Goal: Task Accomplishment & Management: Complete application form

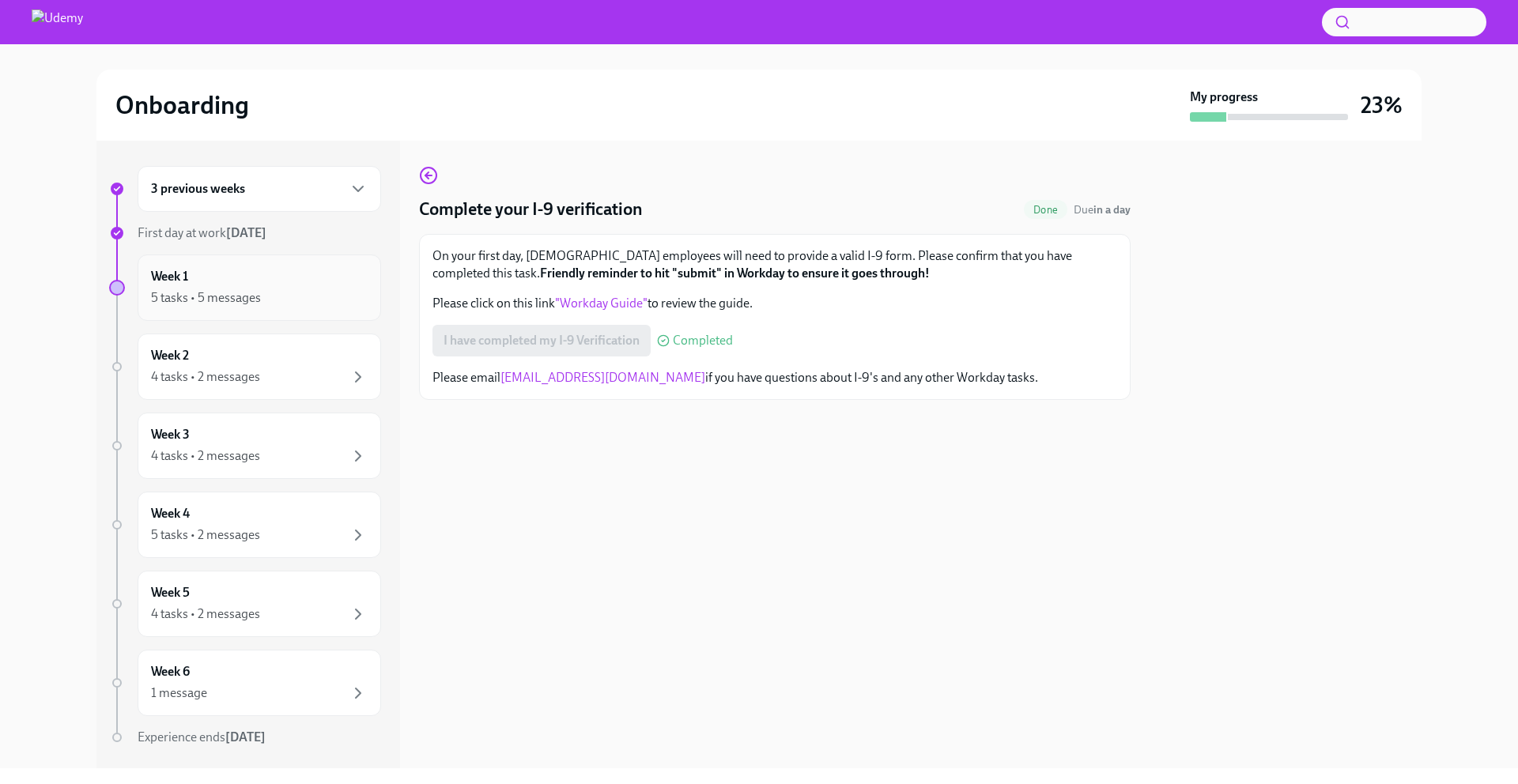
click at [201, 276] on div "Week 1 5 tasks • 5 messages" at bounding box center [259, 288] width 216 height 40
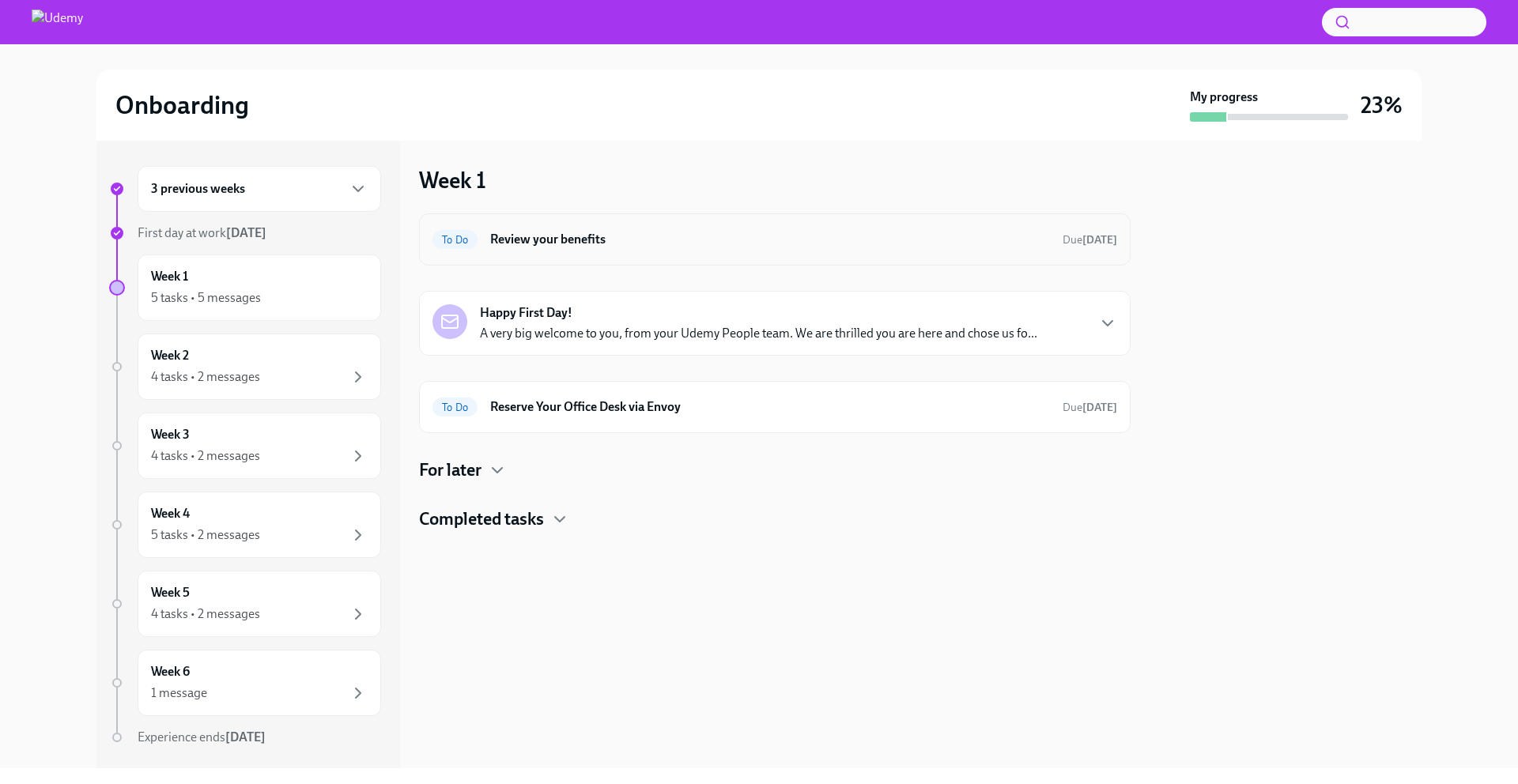
click at [522, 227] on div "To Do Review your benefits Due [DATE]" at bounding box center [775, 239] width 685 height 25
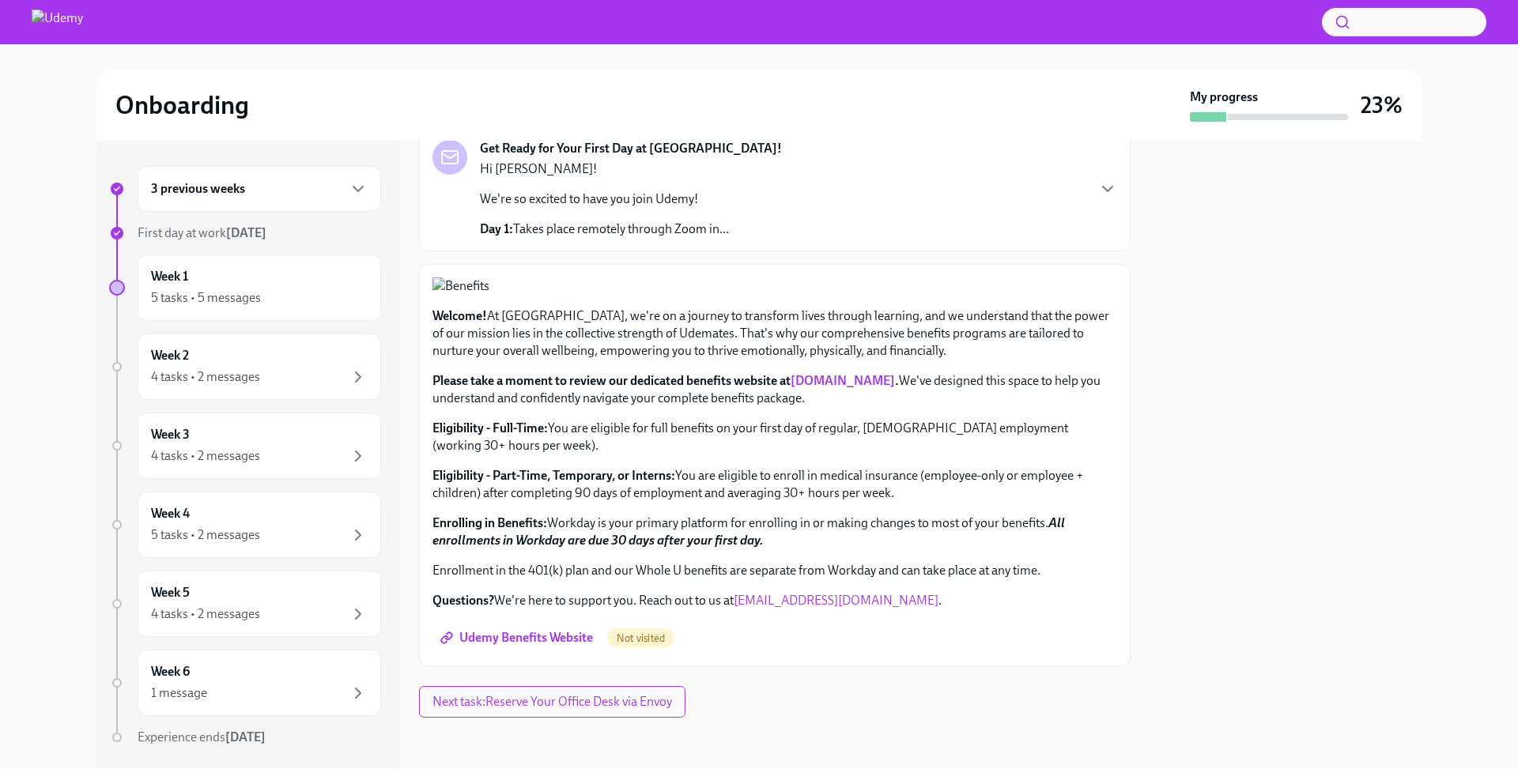
scroll to position [475, 0]
click at [527, 641] on span "Udemy Benefits Website" at bounding box center [518, 638] width 150 height 16
click at [262, 301] on div "5 tasks • 5 messages" at bounding box center [259, 298] width 216 height 19
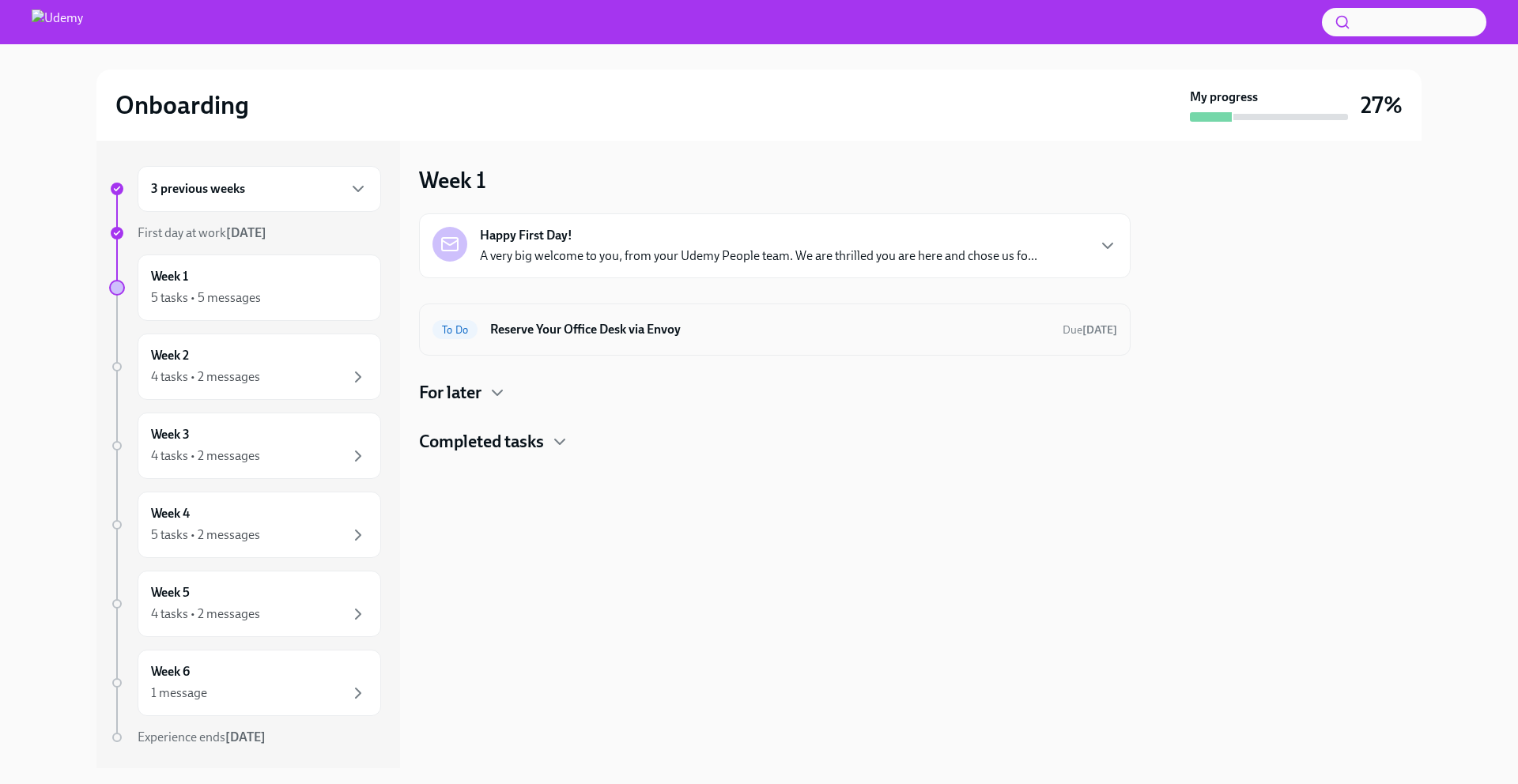
click at [649, 334] on h6 "Reserve Your Office Desk via Envoy" at bounding box center [770, 329] width 560 height 18
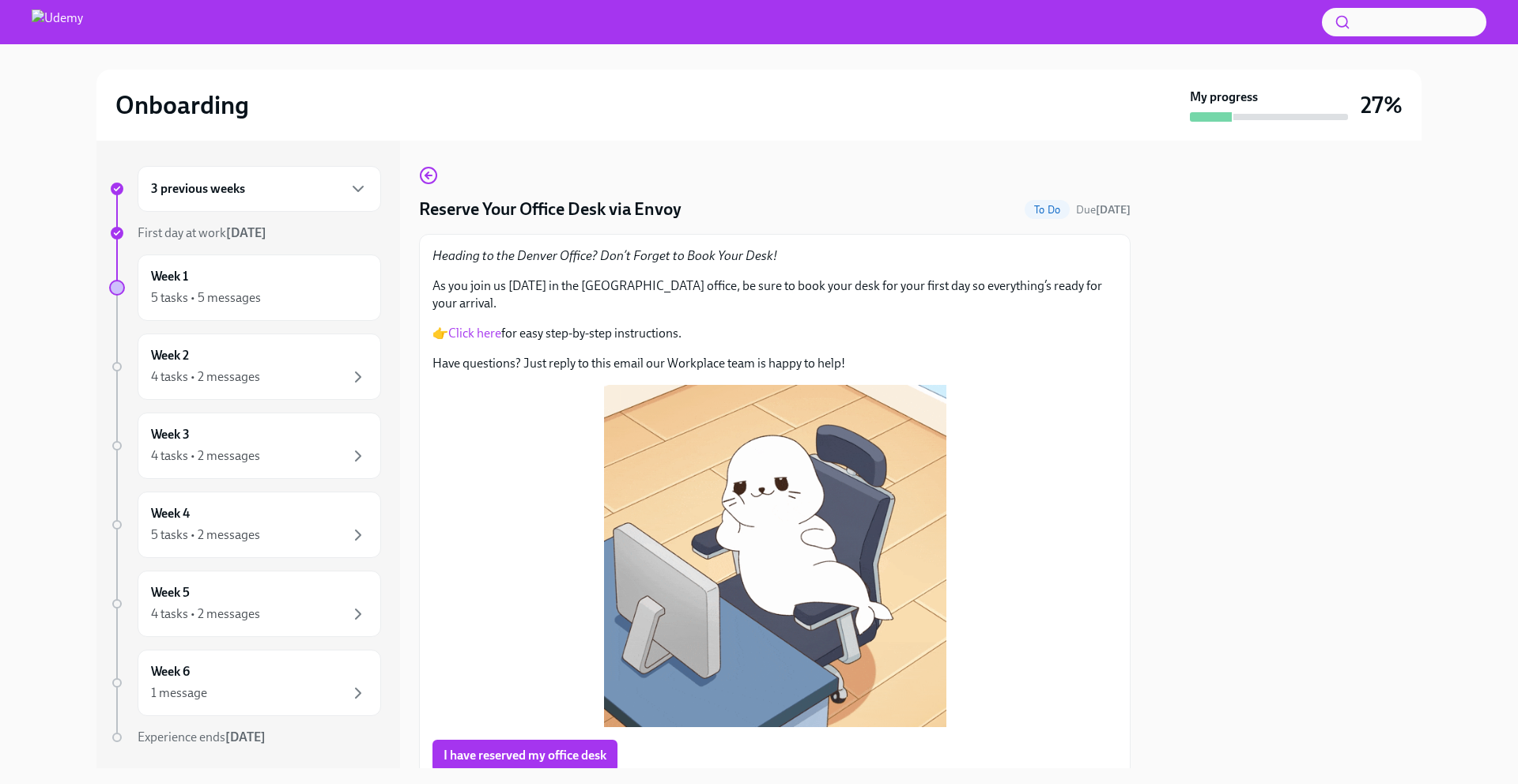
scroll to position [50, 0]
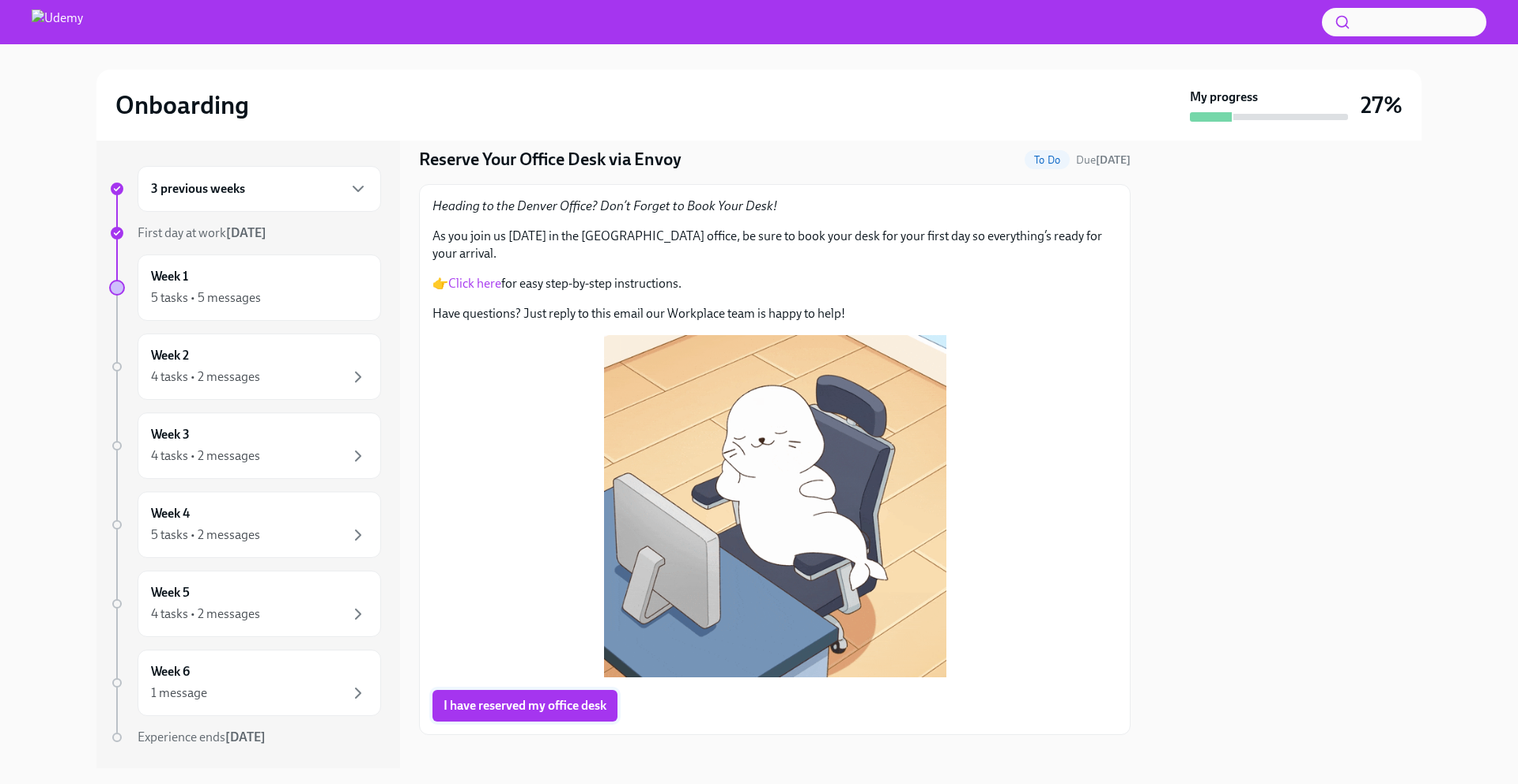
click at [502, 698] on span "I have reserved my office desk" at bounding box center [525, 706] width 163 height 16
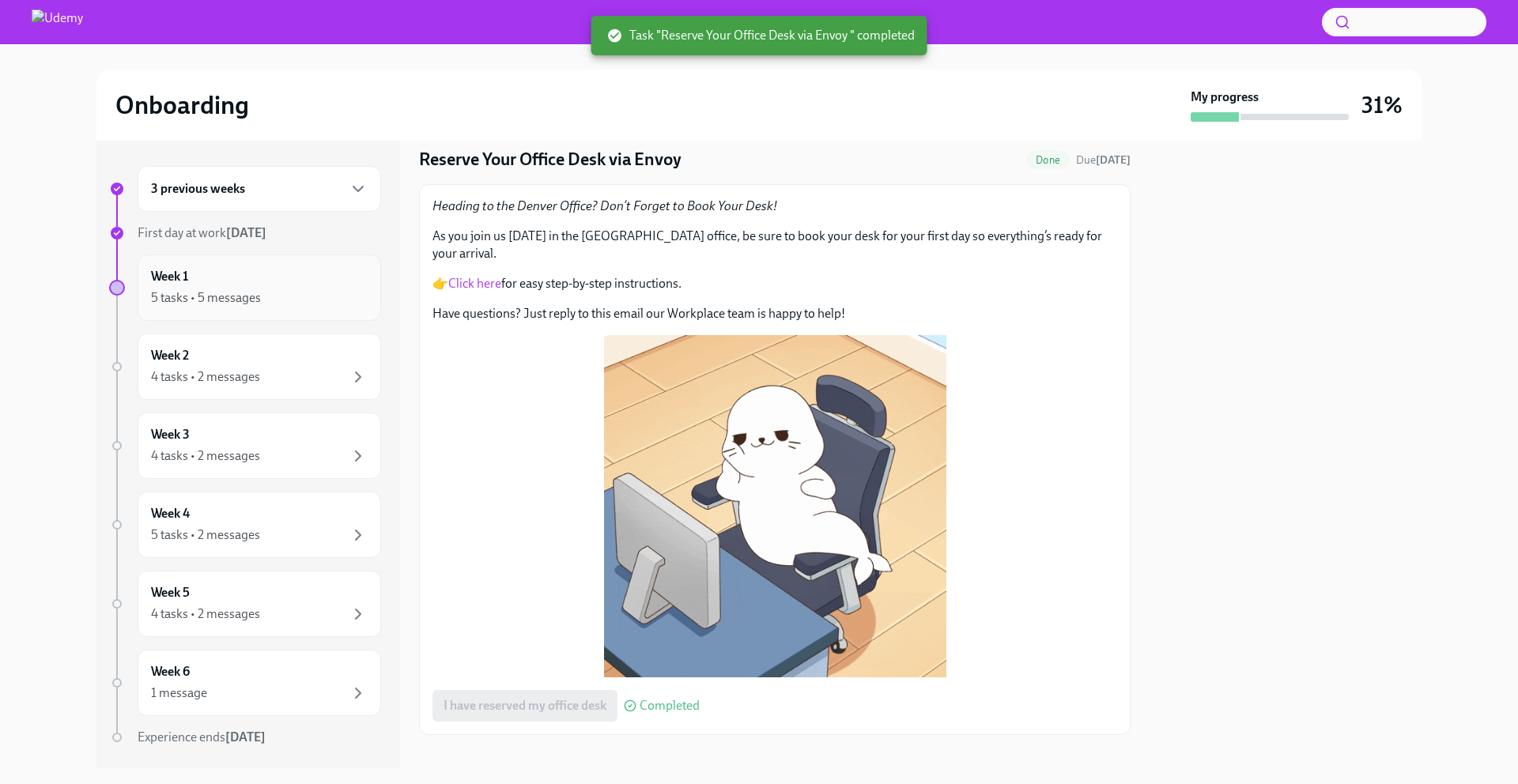
click at [227, 289] on div "5 tasks • 5 messages" at bounding box center [206, 298] width 110 height 18
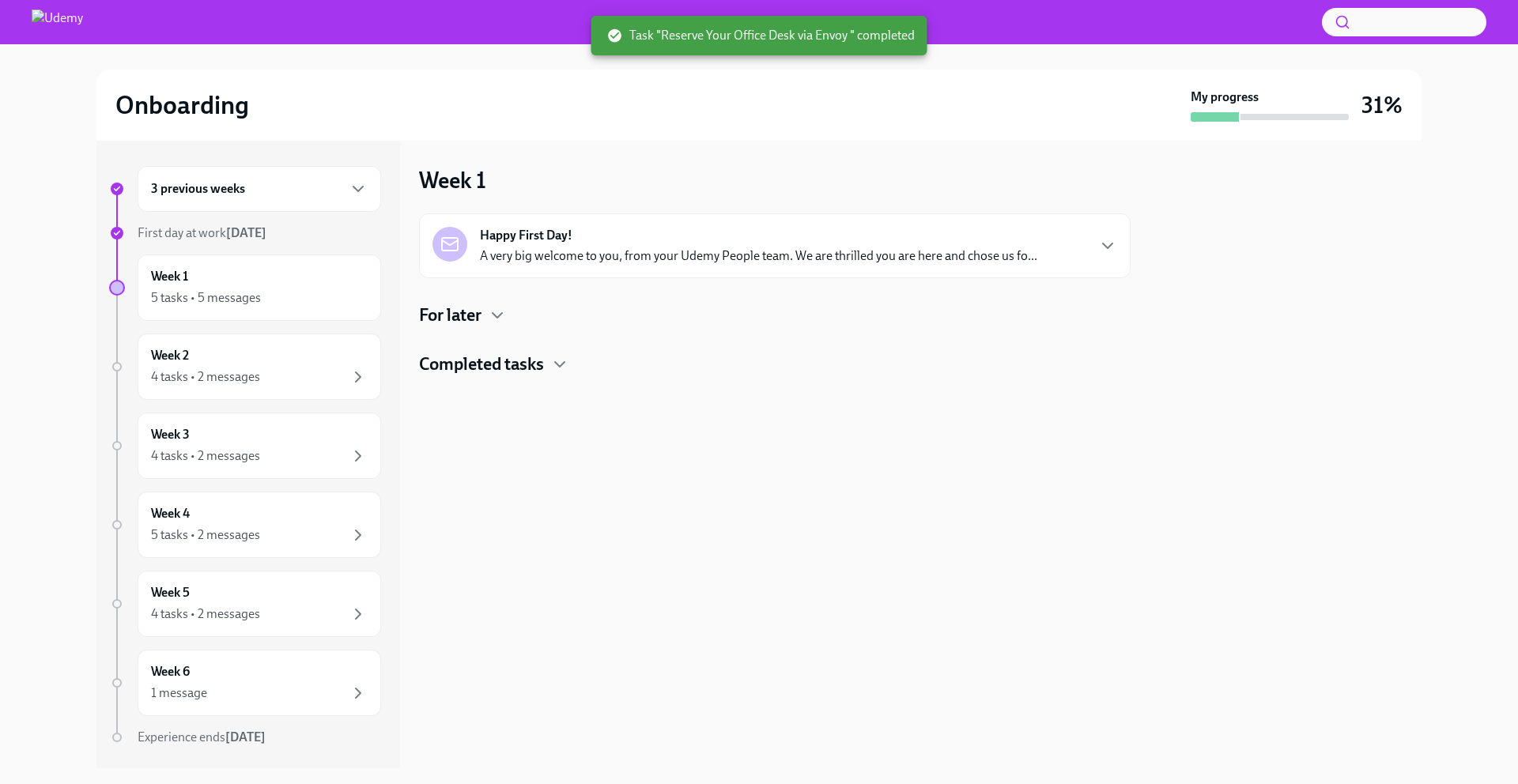
click at [581, 250] on p "A very big welcome to you, from your Udemy People team. We are thrilled you are…" at bounding box center [758, 256] width 557 height 18
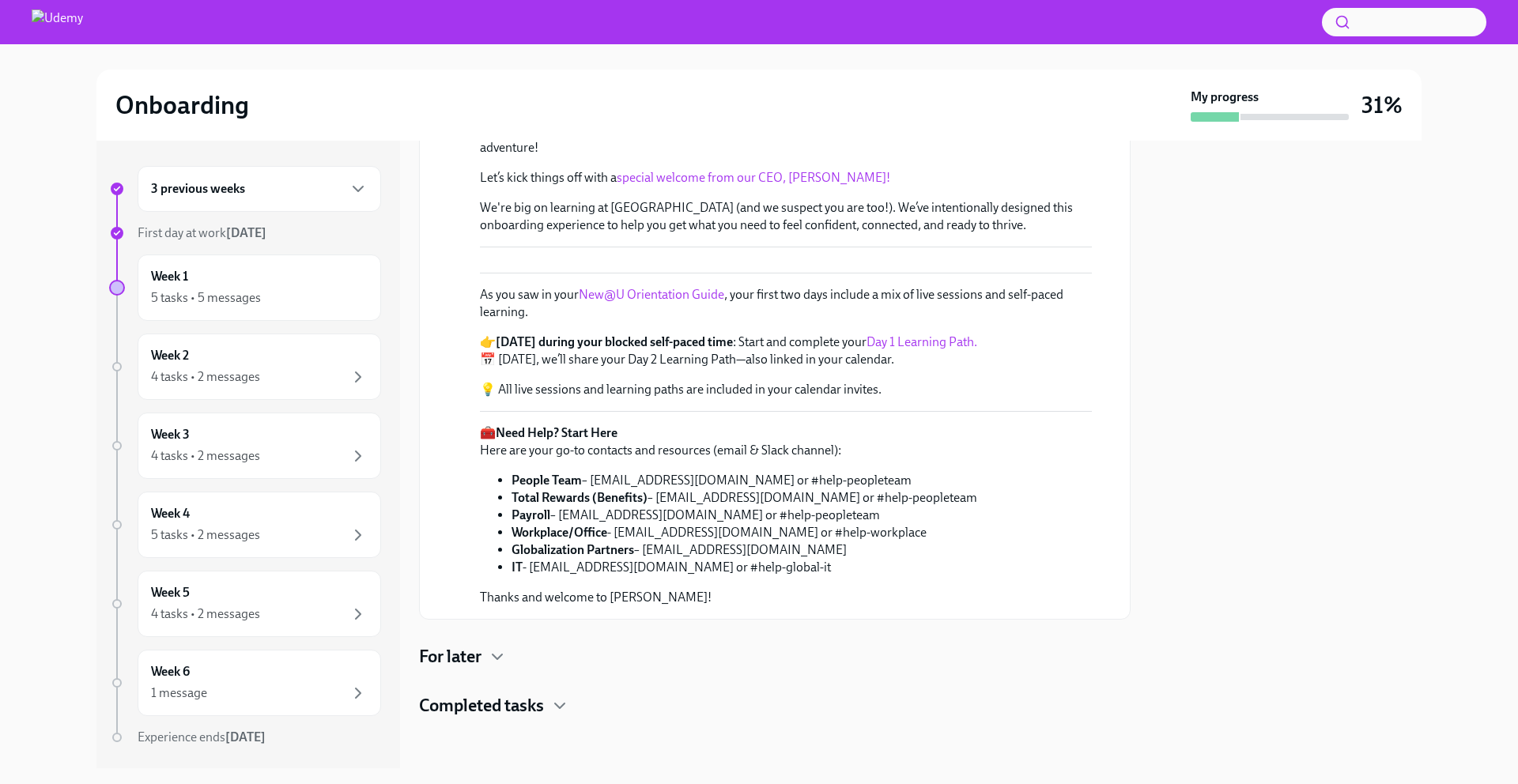
scroll to position [536, 0]
click at [313, 293] on div "5 tasks • 5 messages" at bounding box center [259, 298] width 216 height 19
click at [281, 289] on div "5 tasks • 5 messages" at bounding box center [259, 298] width 216 height 19
click at [273, 196] on div "3 previous weeks" at bounding box center [259, 189] width 216 height 19
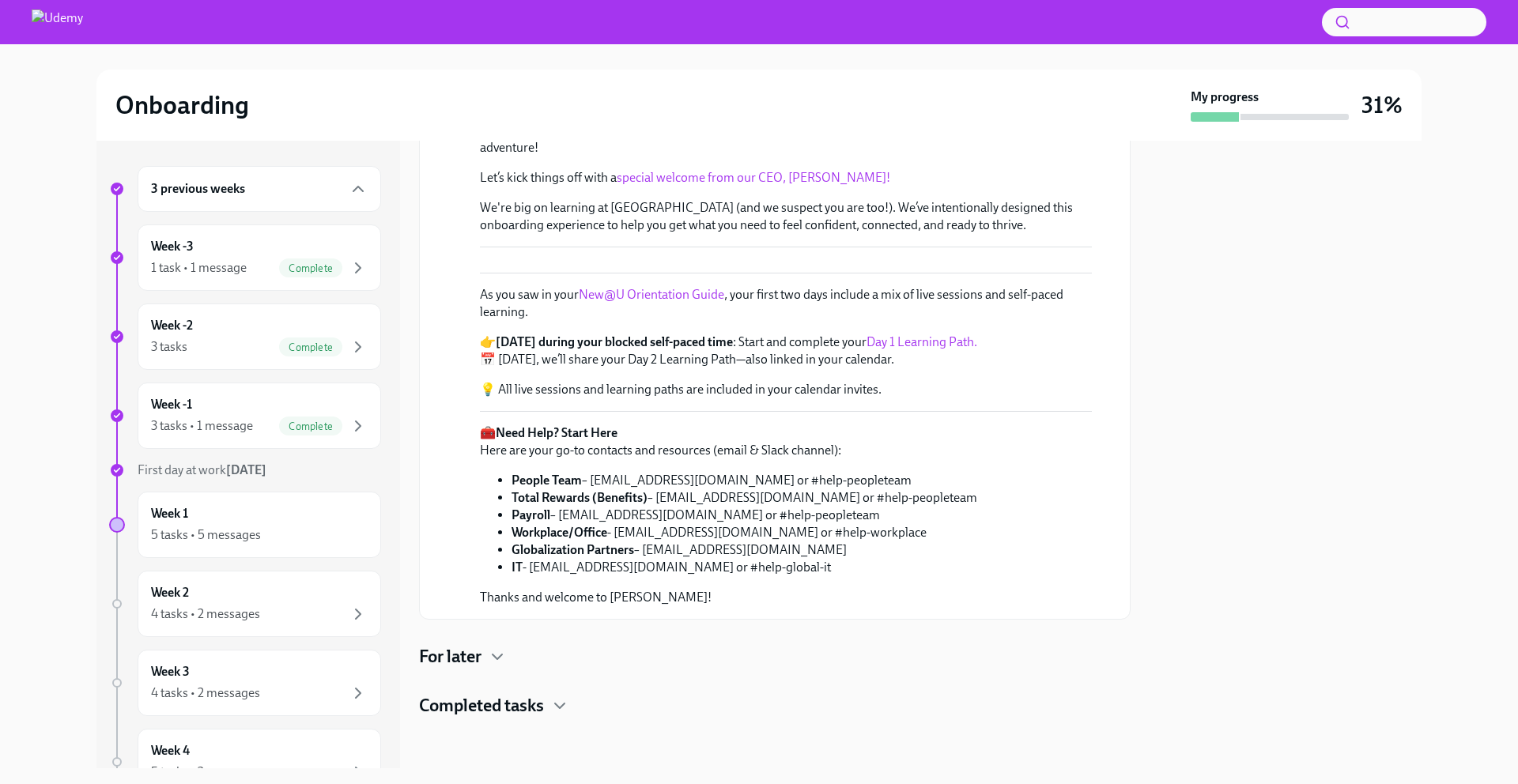
click at [272, 196] on div "3 previous weeks" at bounding box center [259, 189] width 216 height 19
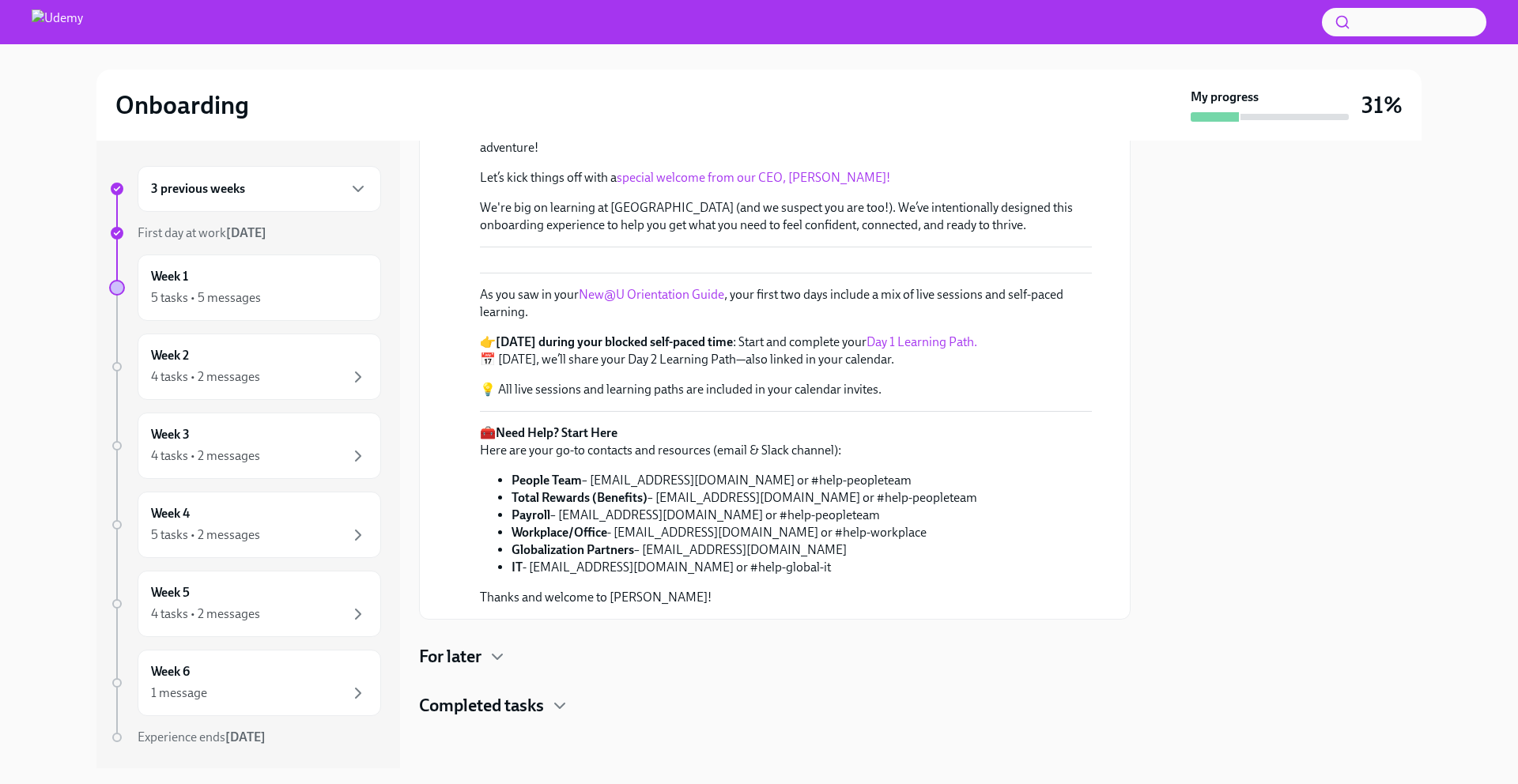
click at [272, 196] on div "3 previous weeks" at bounding box center [259, 189] width 216 height 19
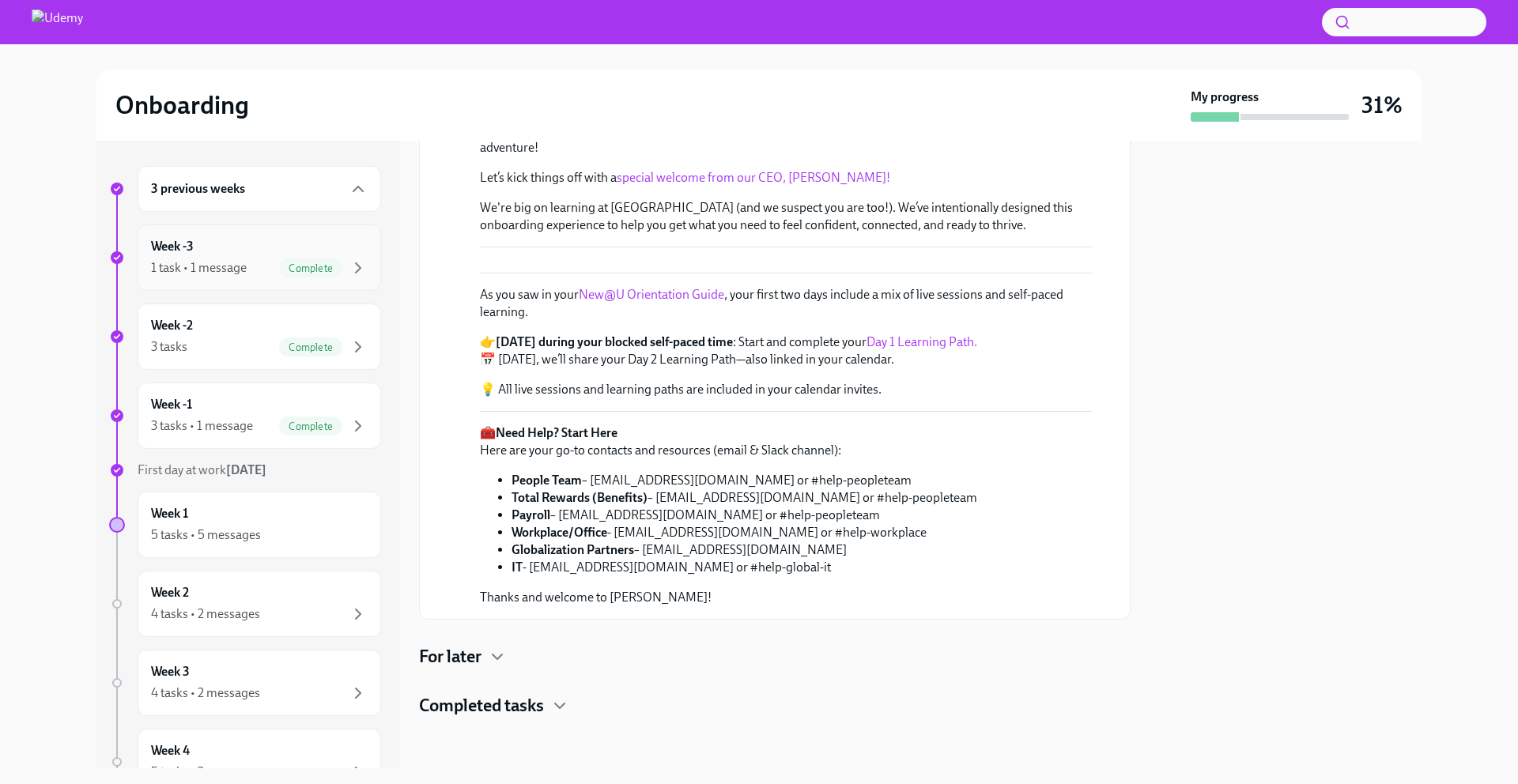
click at [287, 263] on span "Complete" at bounding box center [311, 268] width 64 height 12
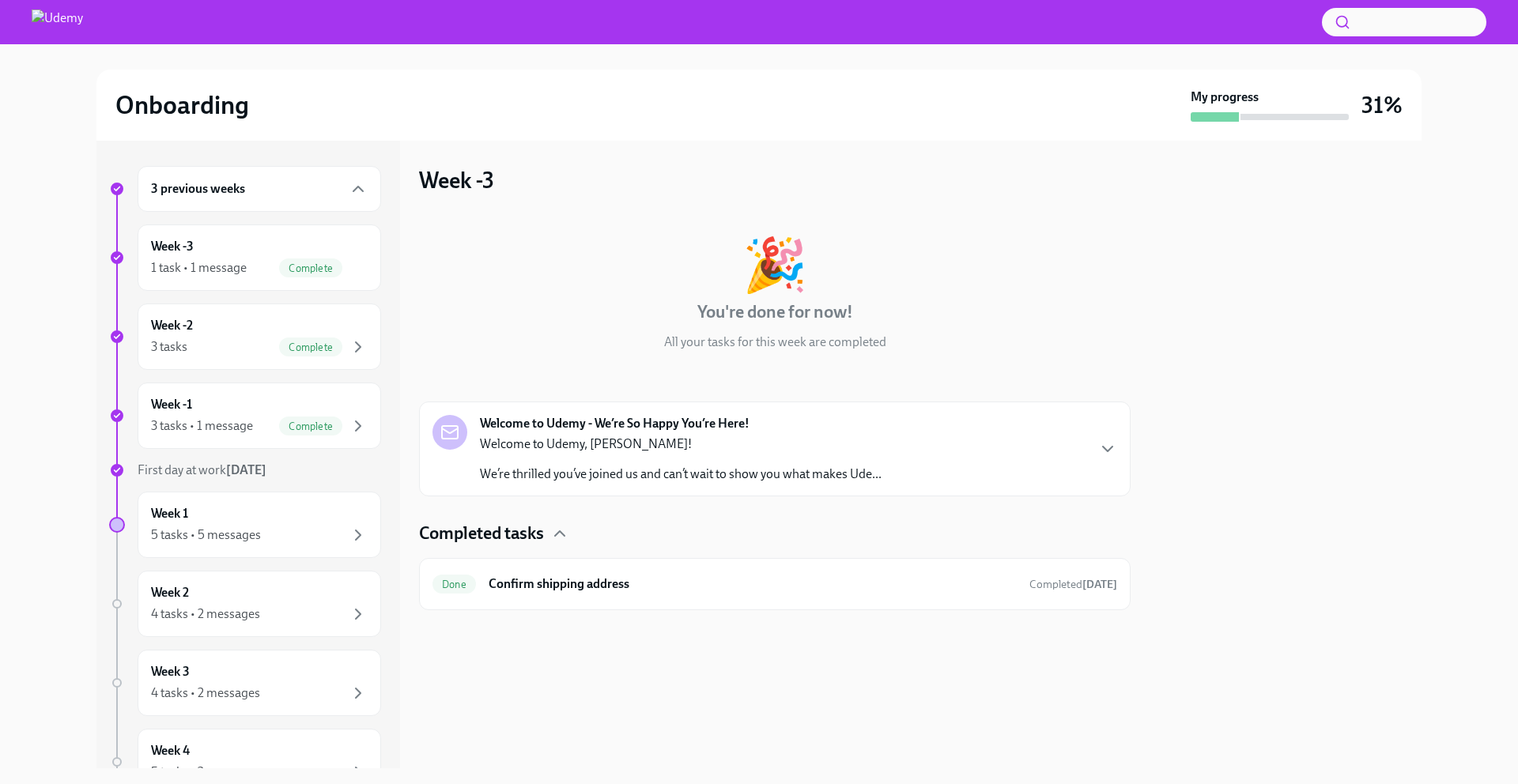
click at [476, 440] on div "Welcome to Udemy - We’re So Happy You’re Here! Welcome to [PERSON_NAME]! We’re …" at bounding box center [657, 449] width 449 height 67
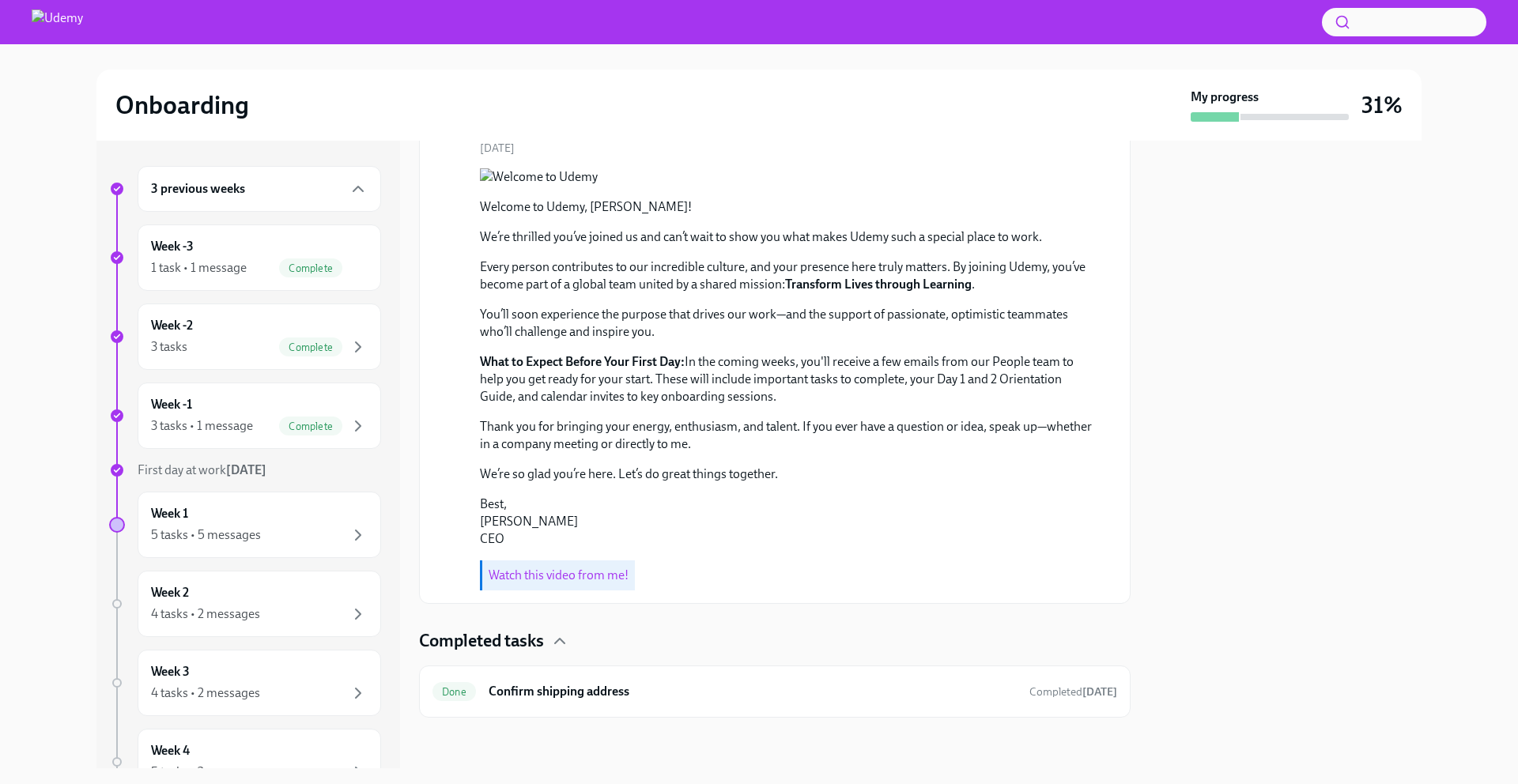
scroll to position [452, 0]
click at [581, 588] on div "Watch this video from me!" at bounding box center [557, 576] width 155 height 30
click at [581, 575] on link "Watch this video from me!" at bounding box center [558, 575] width 140 height 15
click at [255, 204] on div "3 previous weeks" at bounding box center [259, 189] width 243 height 46
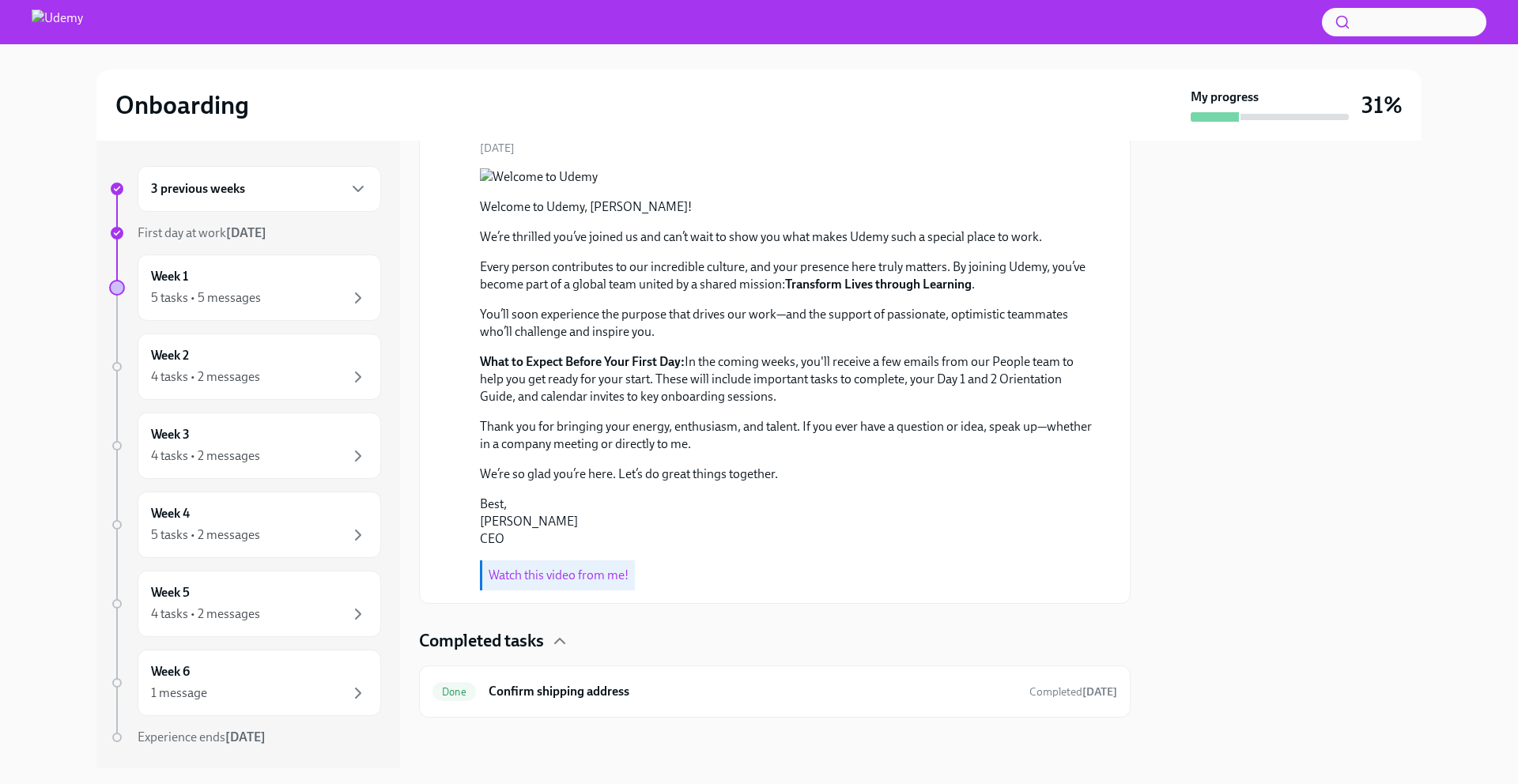
click at [255, 204] on div "3 previous weeks" at bounding box center [259, 189] width 243 height 46
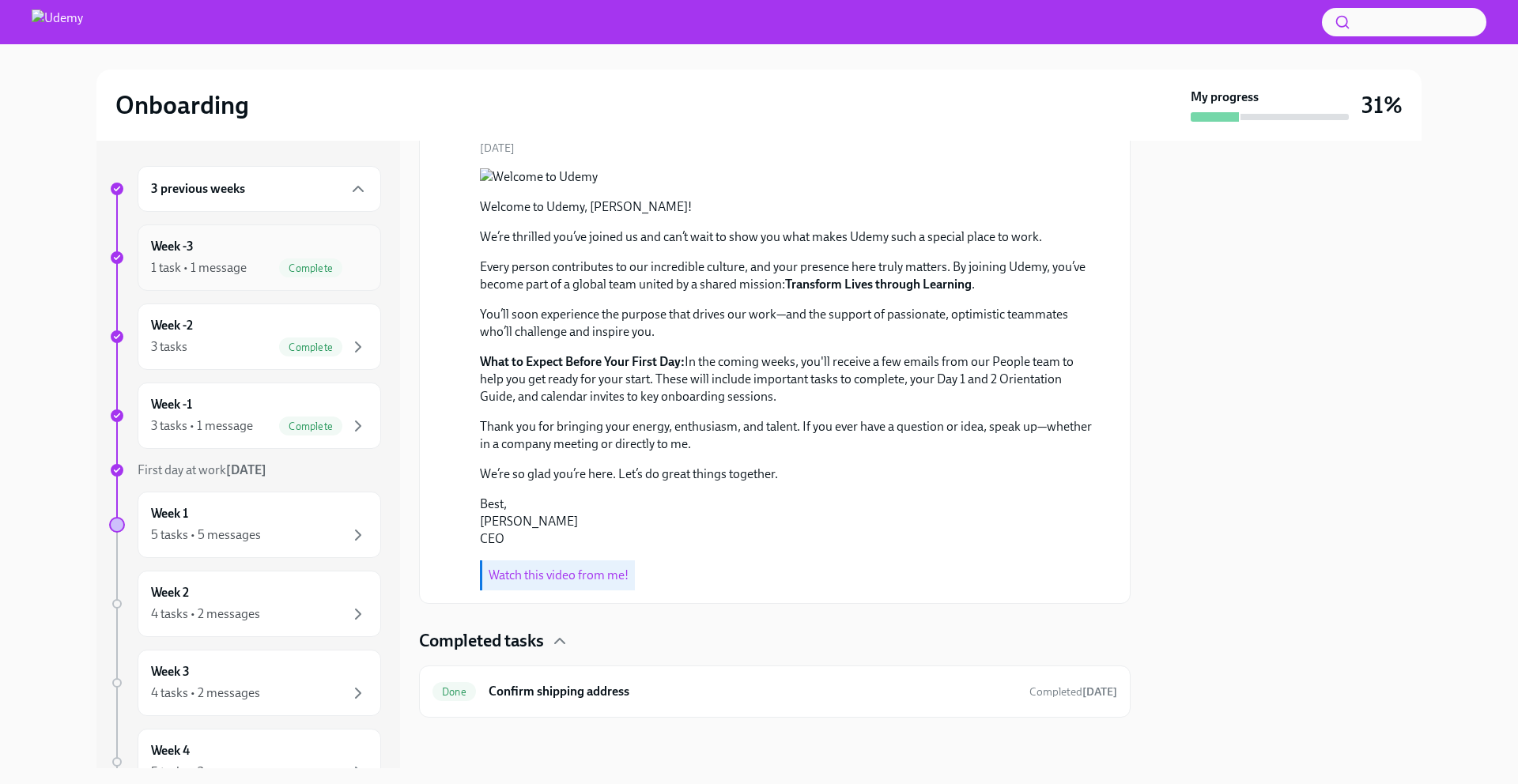
click at [250, 263] on div "1 task • 1 message Complete" at bounding box center [259, 267] width 216 height 19
click at [241, 358] on div "Week -2 3 tasks Complete" at bounding box center [259, 336] width 243 height 66
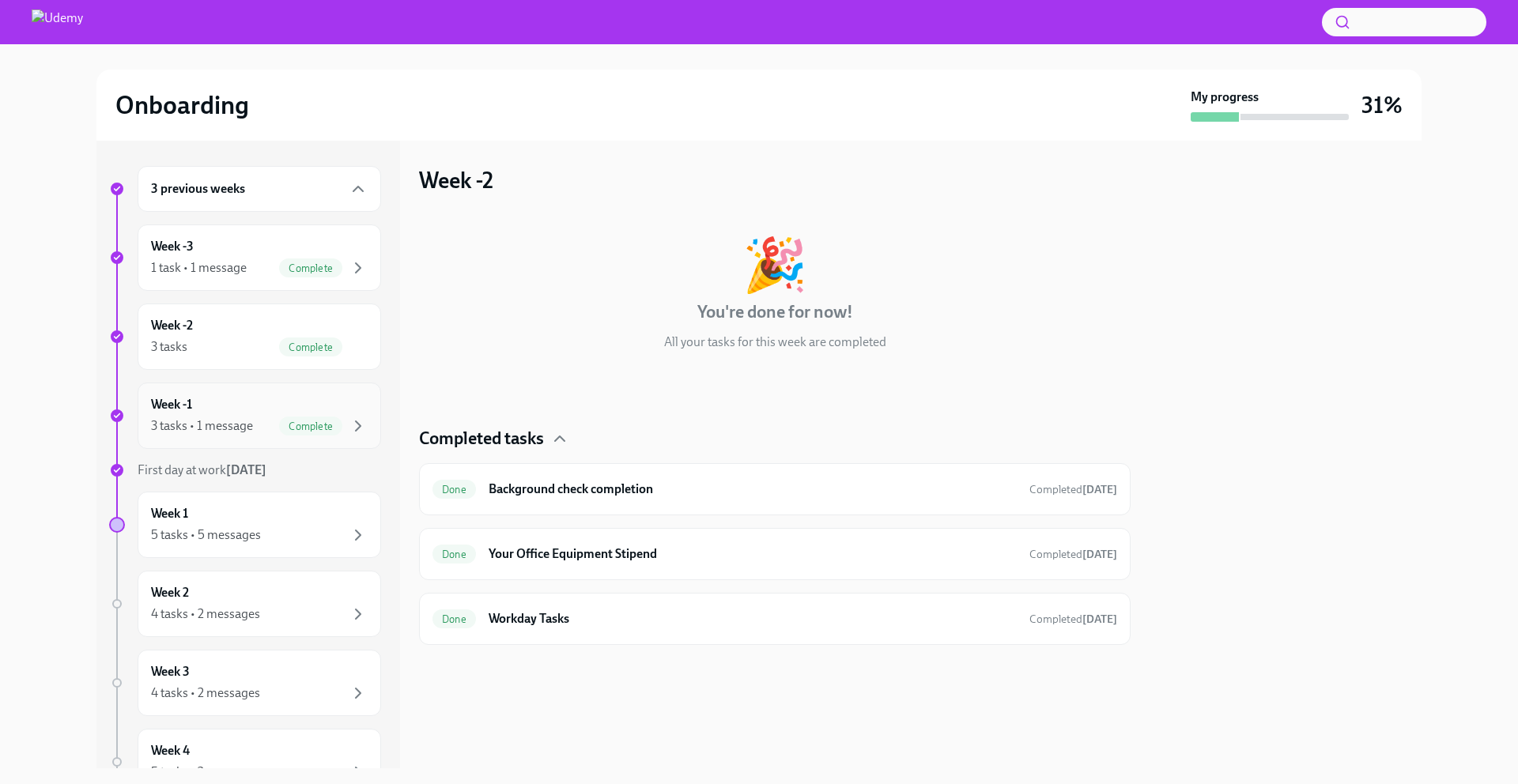
click at [229, 406] on div "Week -1 3 tasks • 1 message Complete" at bounding box center [259, 416] width 216 height 40
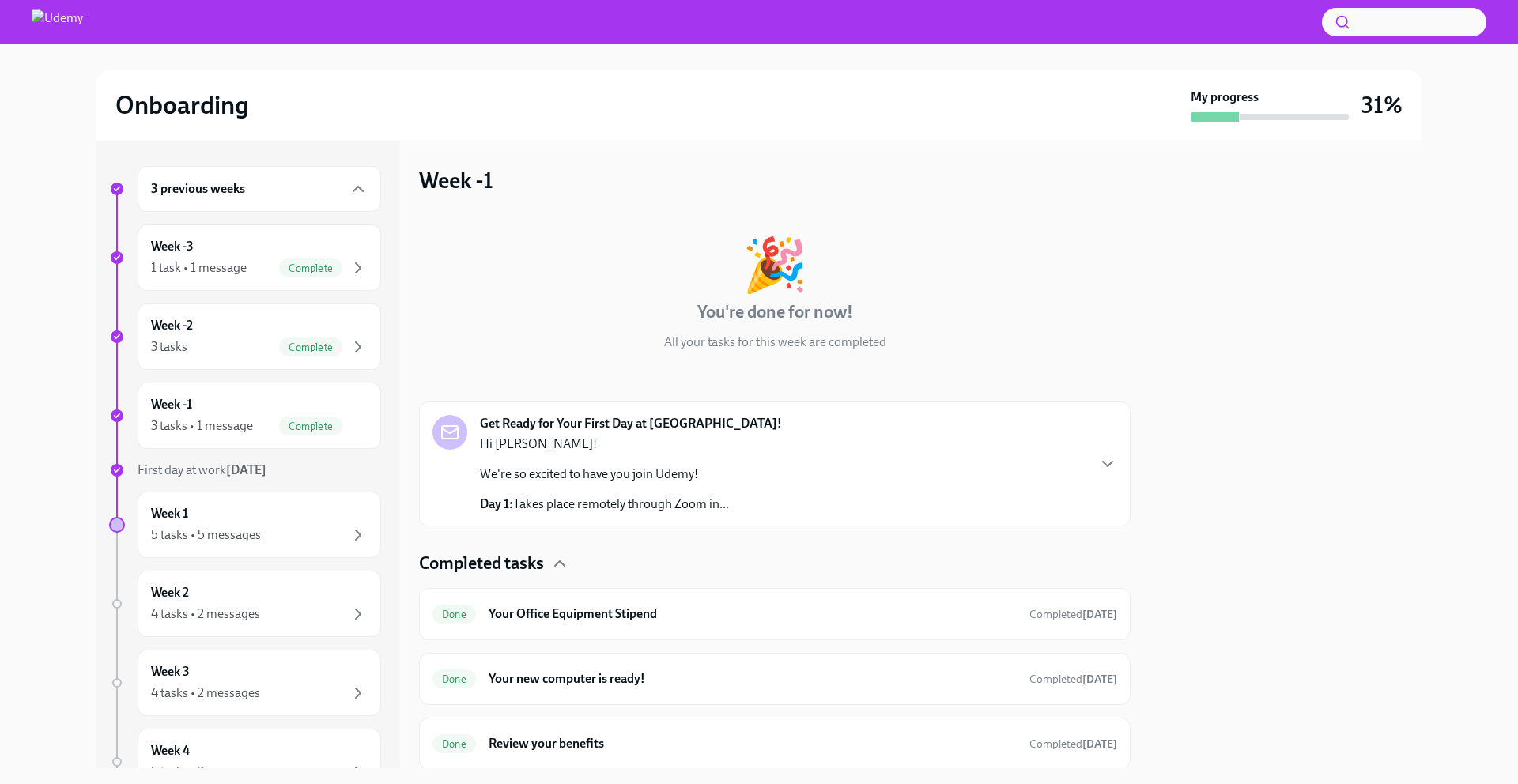
scroll to position [53, 0]
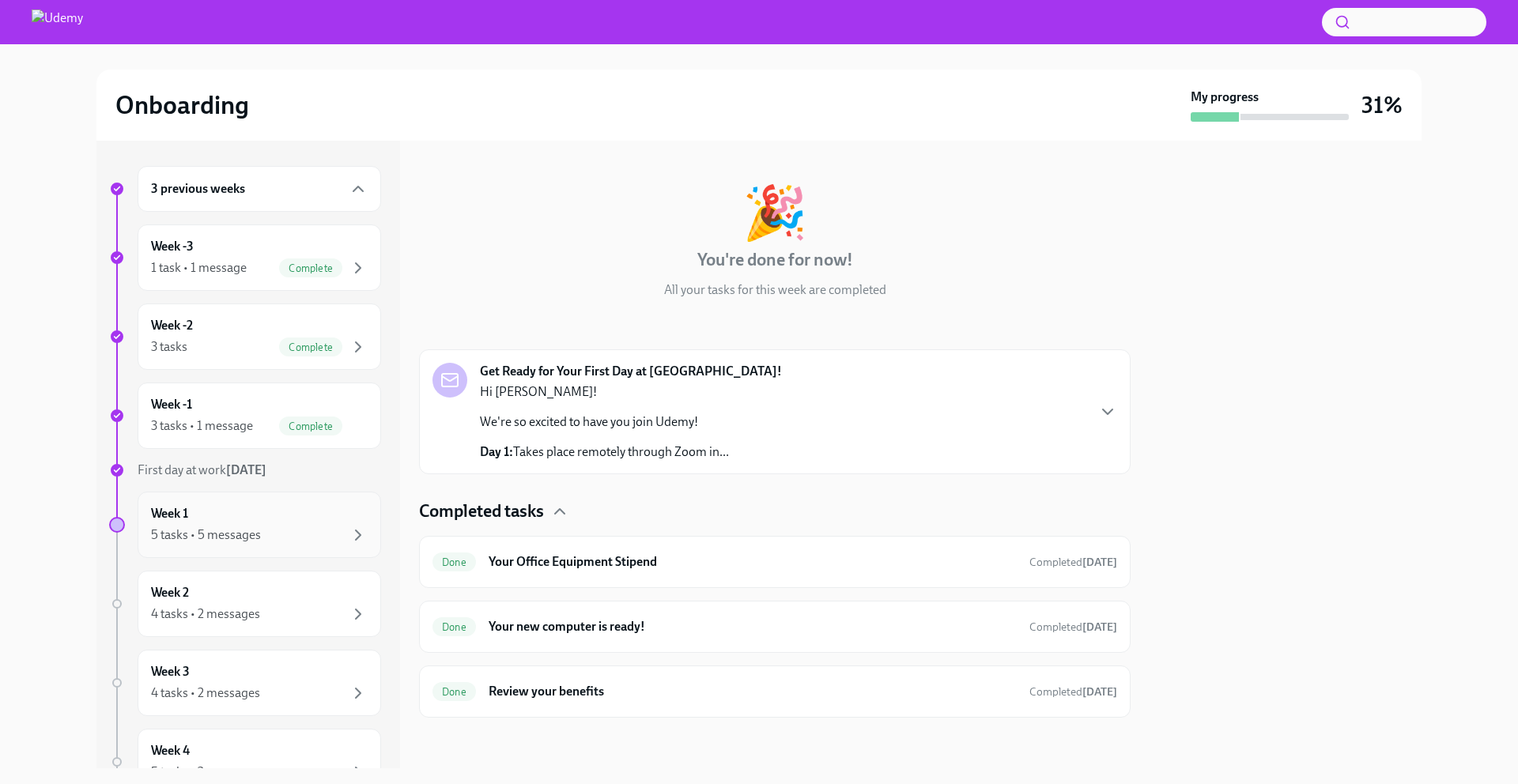
click at [229, 533] on div "5 tasks • 5 messages" at bounding box center [206, 535] width 110 height 18
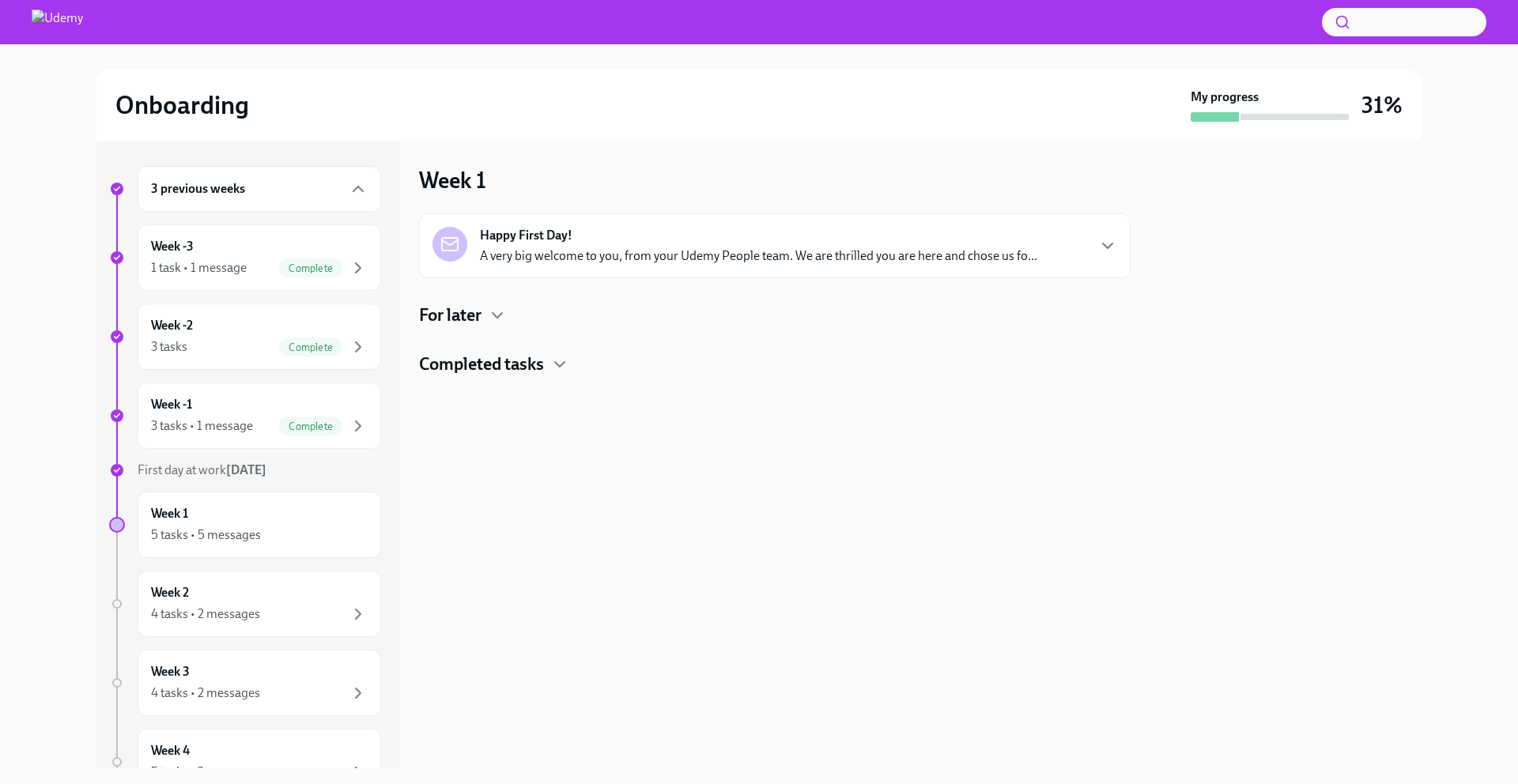
click at [856, 245] on div "Happy First Day! A very big welcome to you, from your Udemy People team. We are…" at bounding box center [758, 246] width 557 height 38
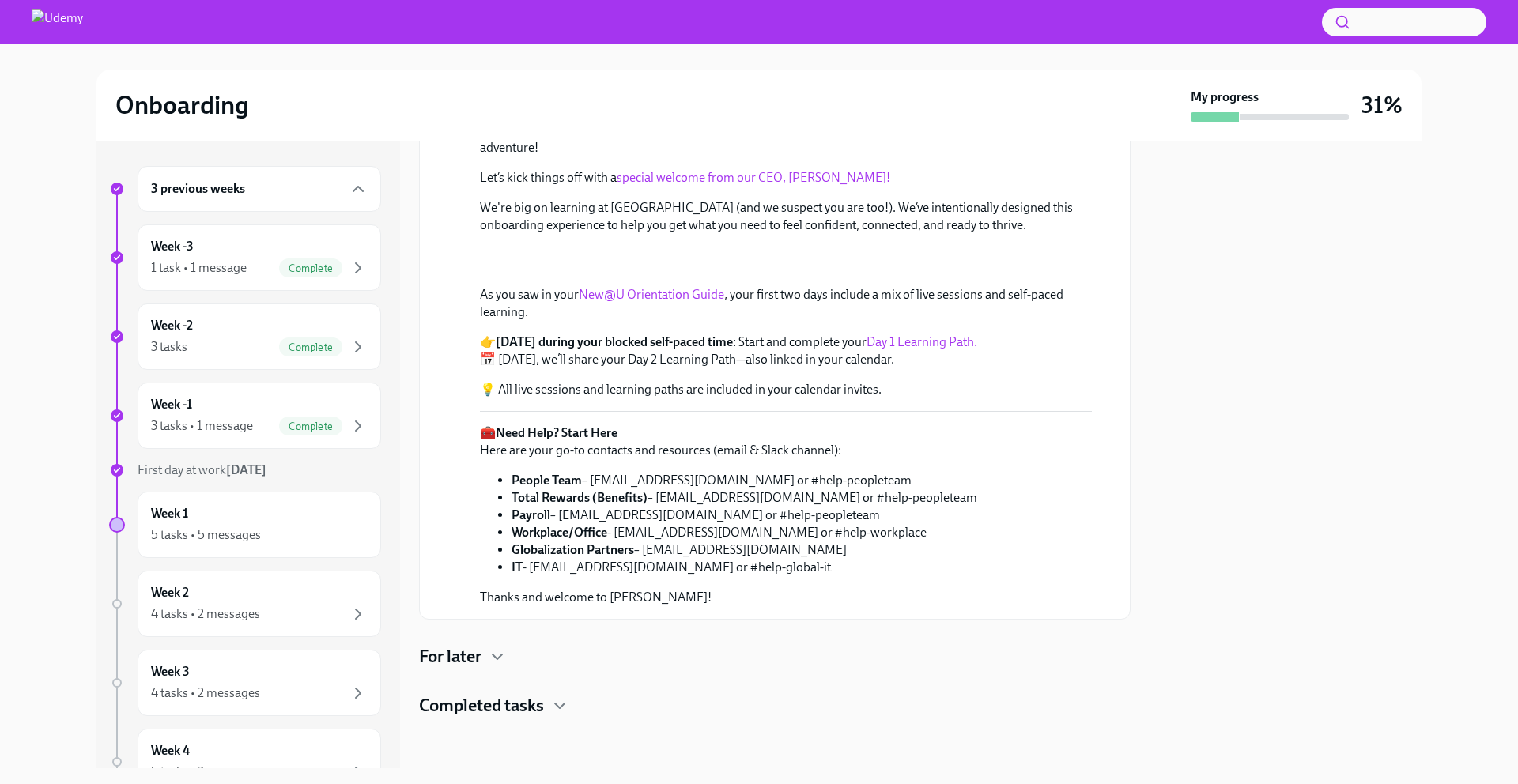
scroll to position [536, 0]
click at [489, 655] on icon "button" at bounding box center [496, 656] width 19 height 19
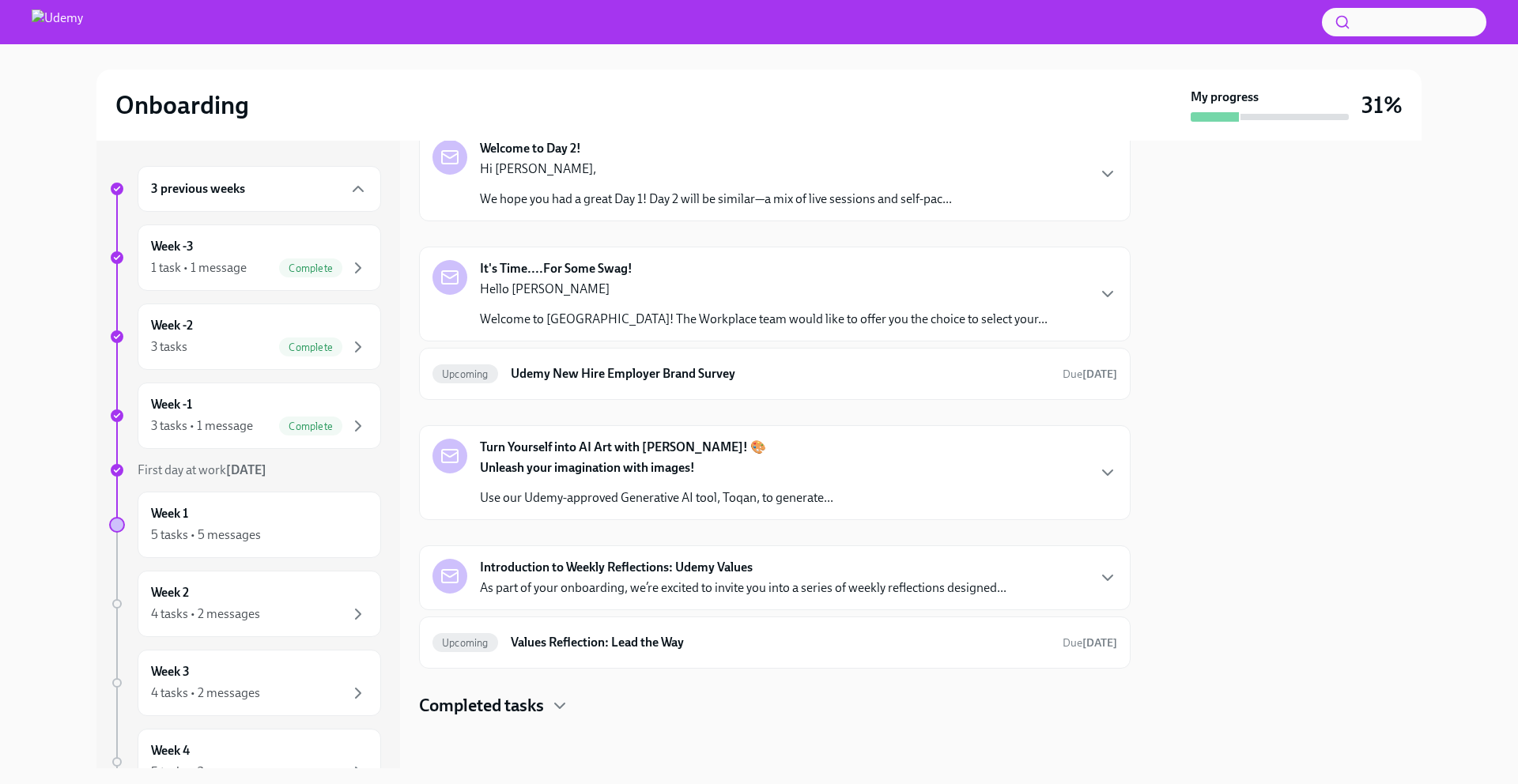
scroll to position [999, 0]
click at [608, 207] on p "We hope you had a great Day 1! Day 2 will be similar—a mix of live sessions and…" at bounding box center [715, 199] width 472 height 18
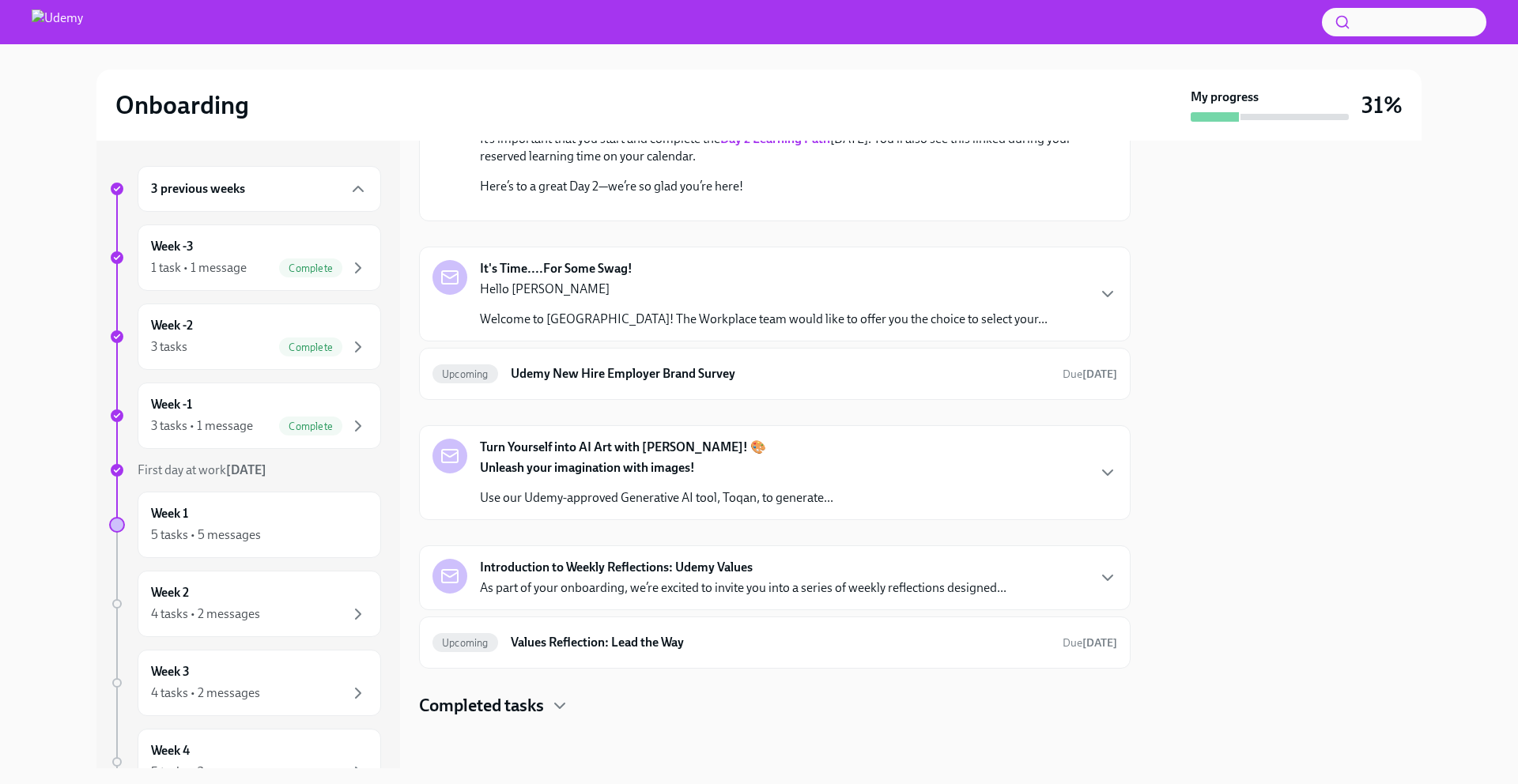
scroll to position [1460, 0]
click at [604, 327] on div "It's Time....For Some Swag! Hello [PERSON_NAME] Welcome to [GEOGRAPHIC_DATA]! T…" at bounding box center [763, 294] width 568 height 67
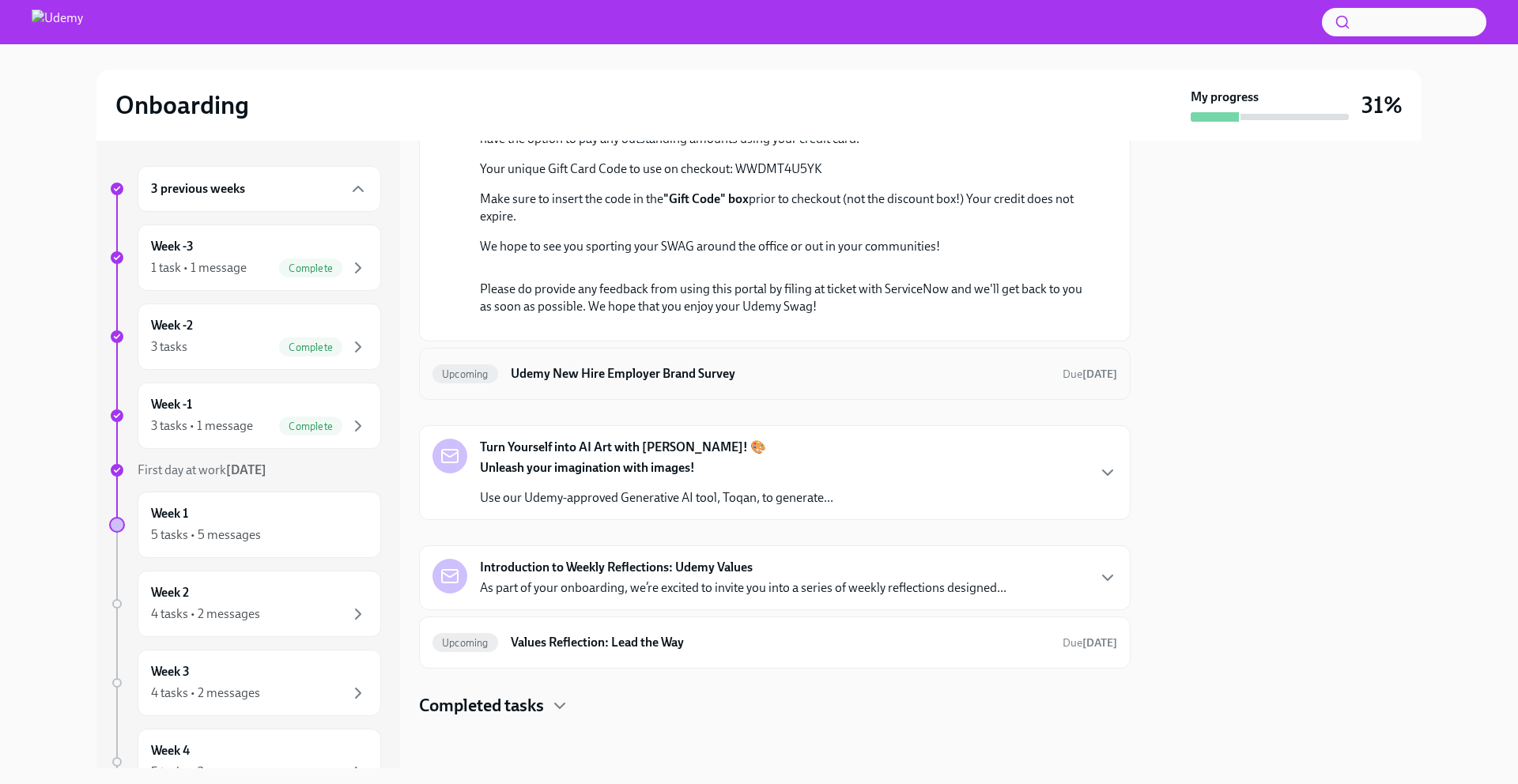
scroll to position [1915, 0]
drag, startPoint x: 736, startPoint y: 317, endPoint x: 821, endPoint y: 331, distance: 86.1
click at [821, 255] on div "Hello [PERSON_NAME] Welcome to [GEOGRAPHIC_DATA]! The Workplace team would like…" at bounding box center [785, 136] width 612 height 237
click at [683, 129] on link "the swag portal." at bounding box center [726, 121] width 86 height 15
click at [785, 178] on p "Your unique Gift Card Code to use on checkout: WWDMT4U5YK" at bounding box center [785, 170] width 612 height 18
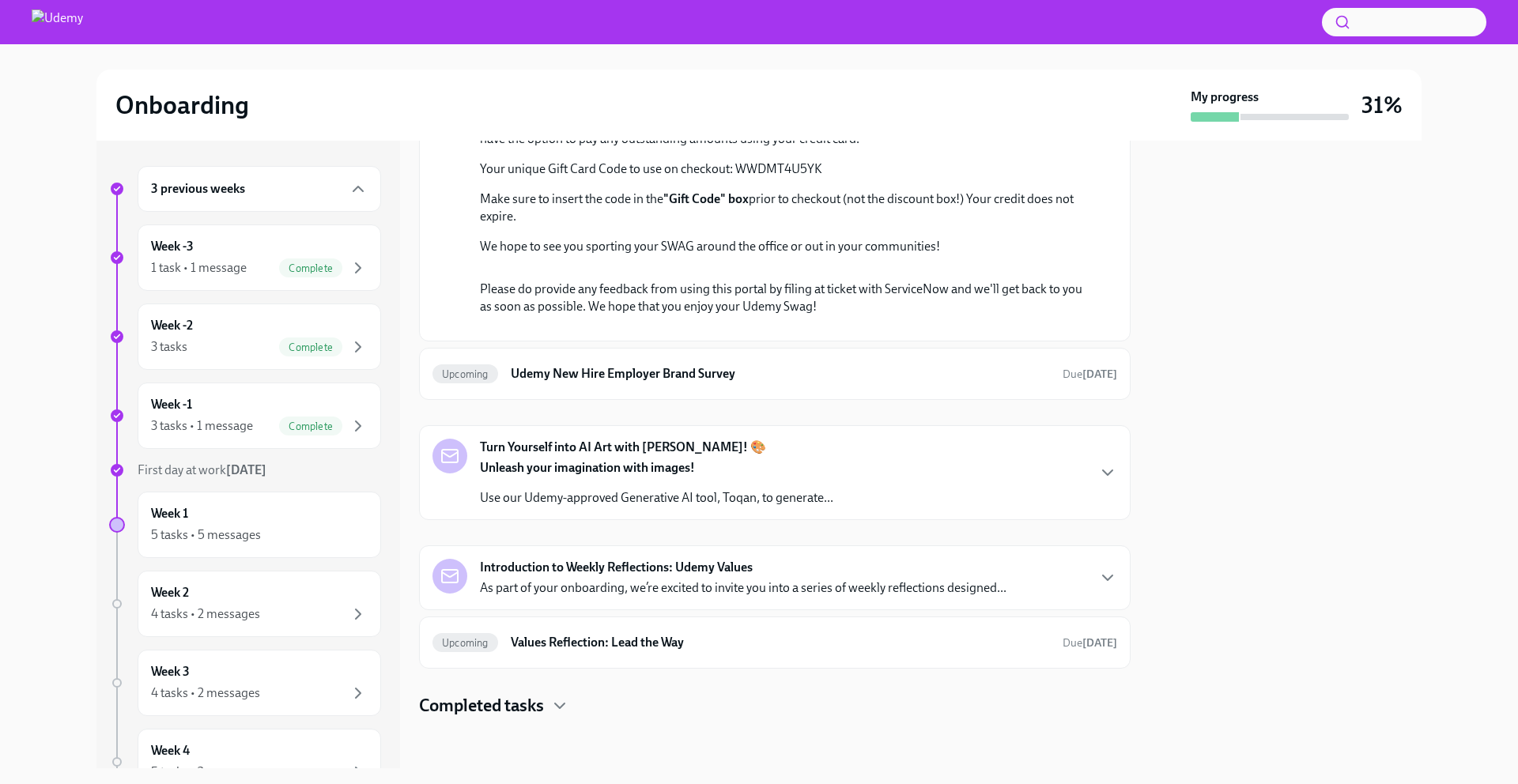
click at [785, 178] on p "Your unique Gift Card Code to use on checkout: WWDMT4U5YK" at bounding box center [785, 170] width 612 height 18
click at [788, 178] on p "Your unique Gift Card Code to use on checkout: WWDMT4U5YK" at bounding box center [785, 170] width 612 height 18
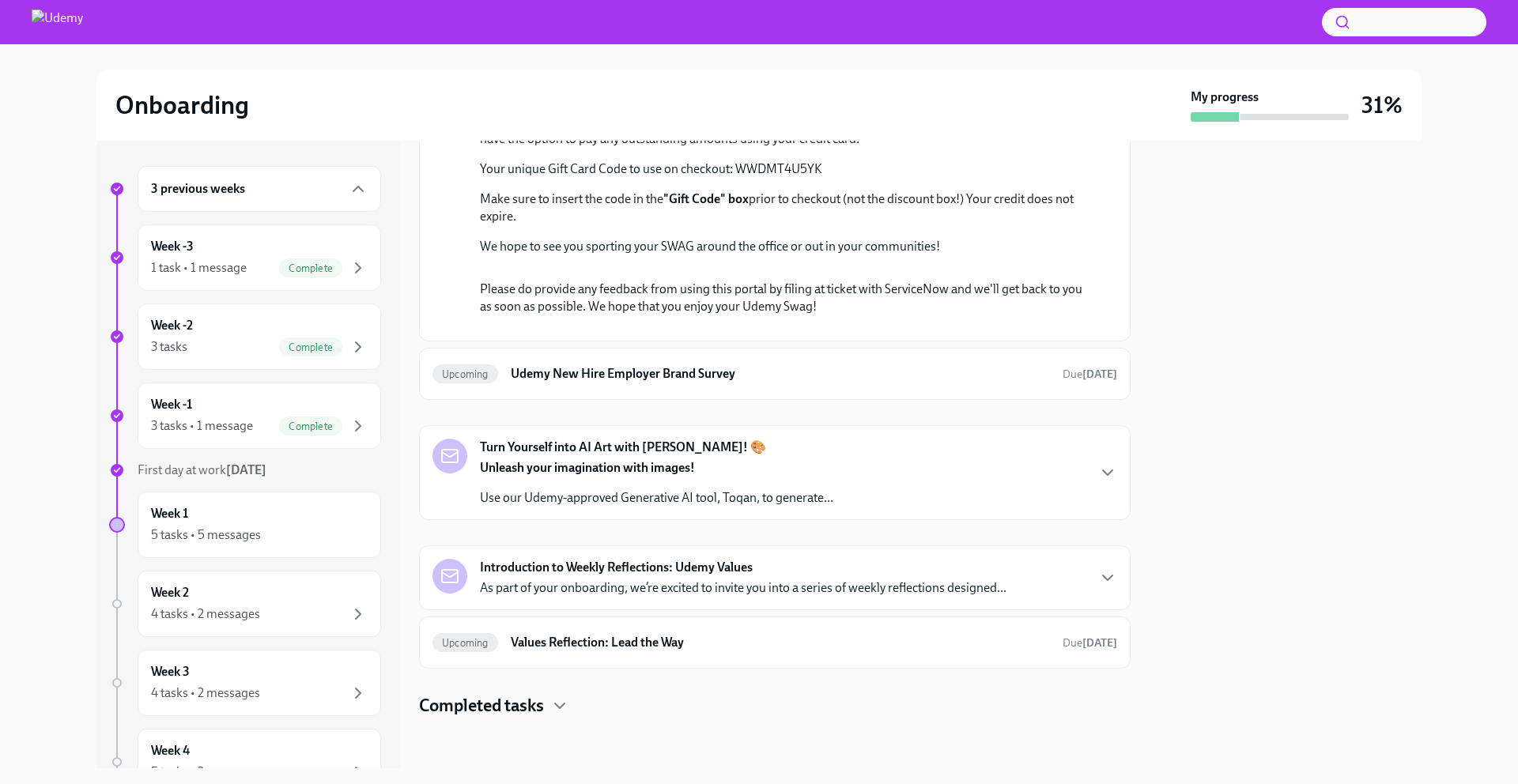
click at [767, 178] on p "Your unique Gift Card Code to use on checkout: WWDMT4U5YK" at bounding box center [785, 170] width 612 height 18
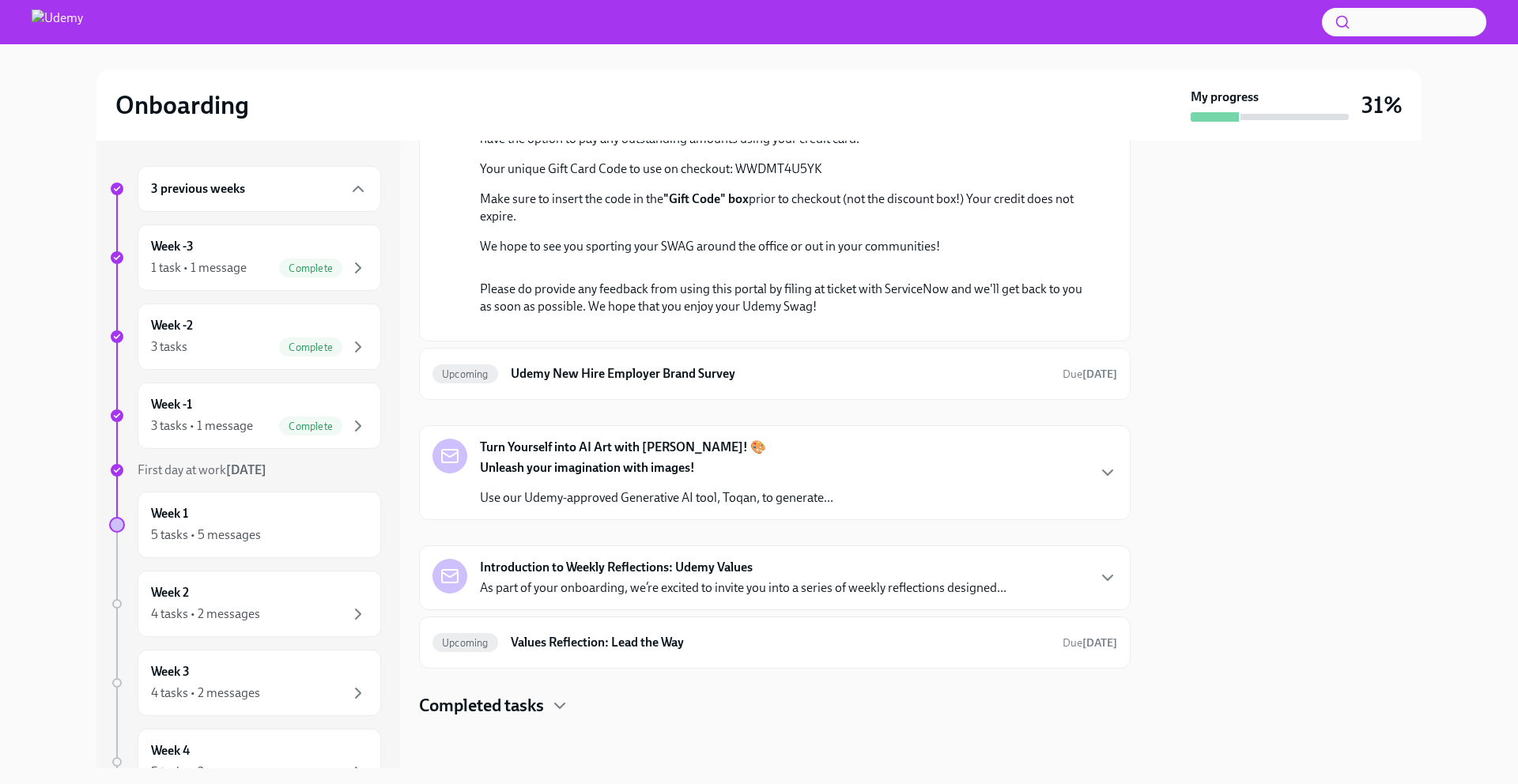
click at [767, 178] on p "Your unique Gift Card Code to use on checkout: WWDMT4U5YK" at bounding box center [785, 170] width 612 height 18
click at [759, 178] on p "Your unique Gift Card Code to use on checkout: WWDMT4U5YK" at bounding box center [785, 170] width 612 height 18
copy p "WWDMT4U5YK"
